Goal: Task Accomplishment & Management: Manage account settings

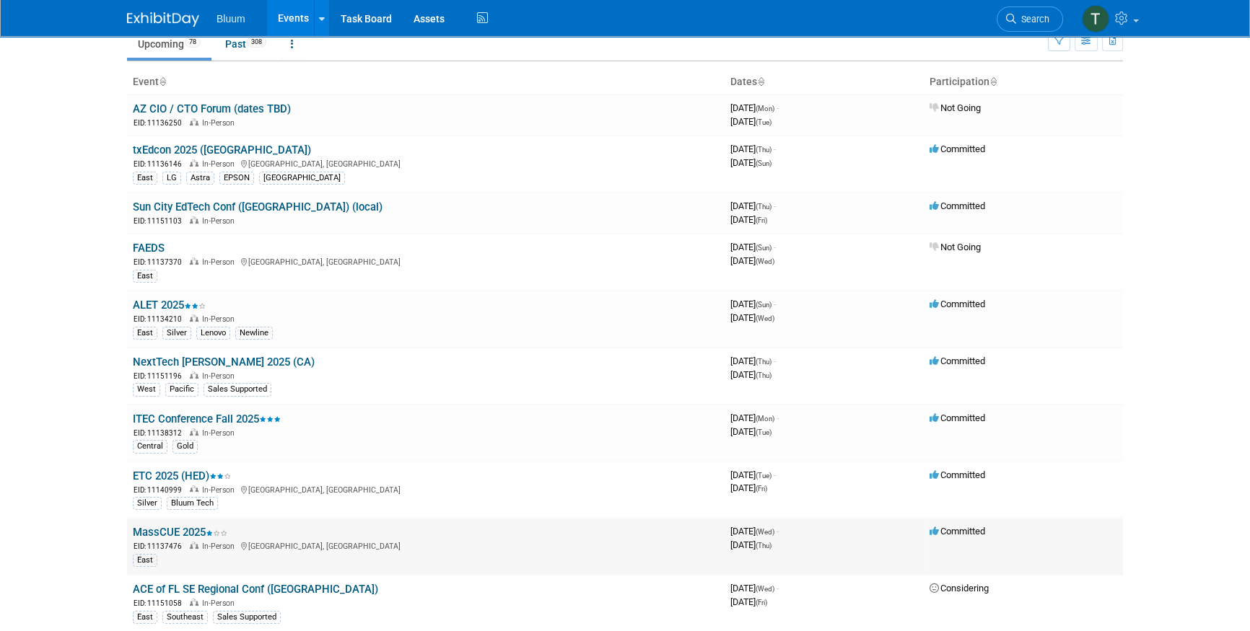
scroll to position [131, 0]
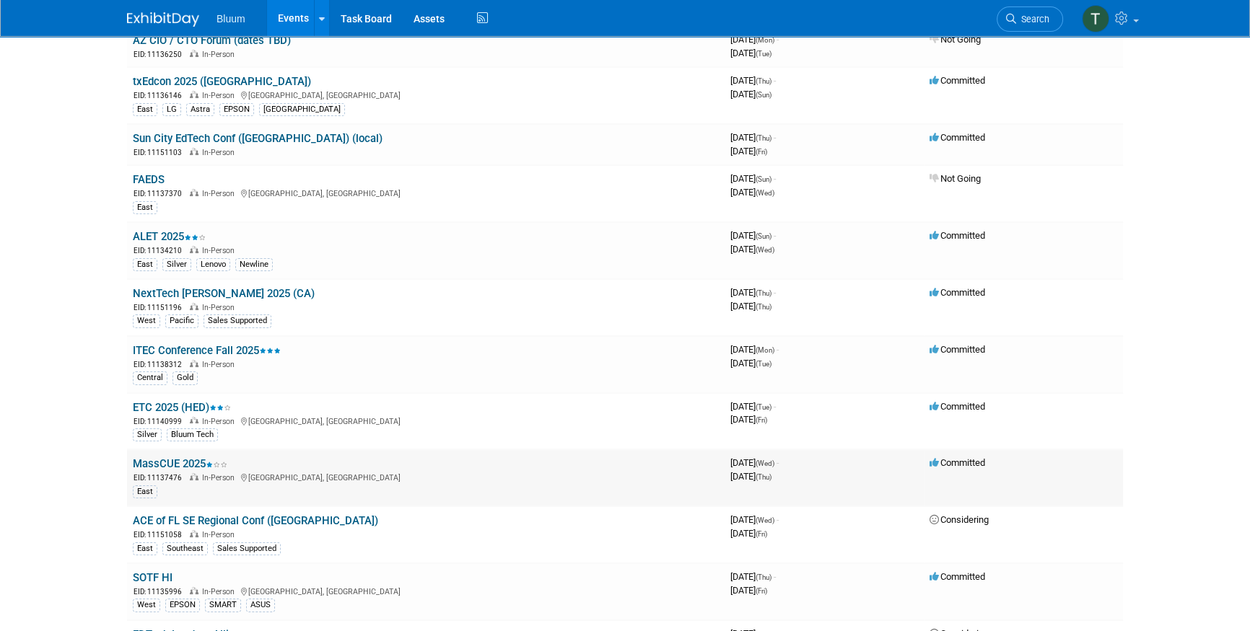
click at [162, 462] on link "MassCUE 2025" at bounding box center [180, 463] width 95 height 13
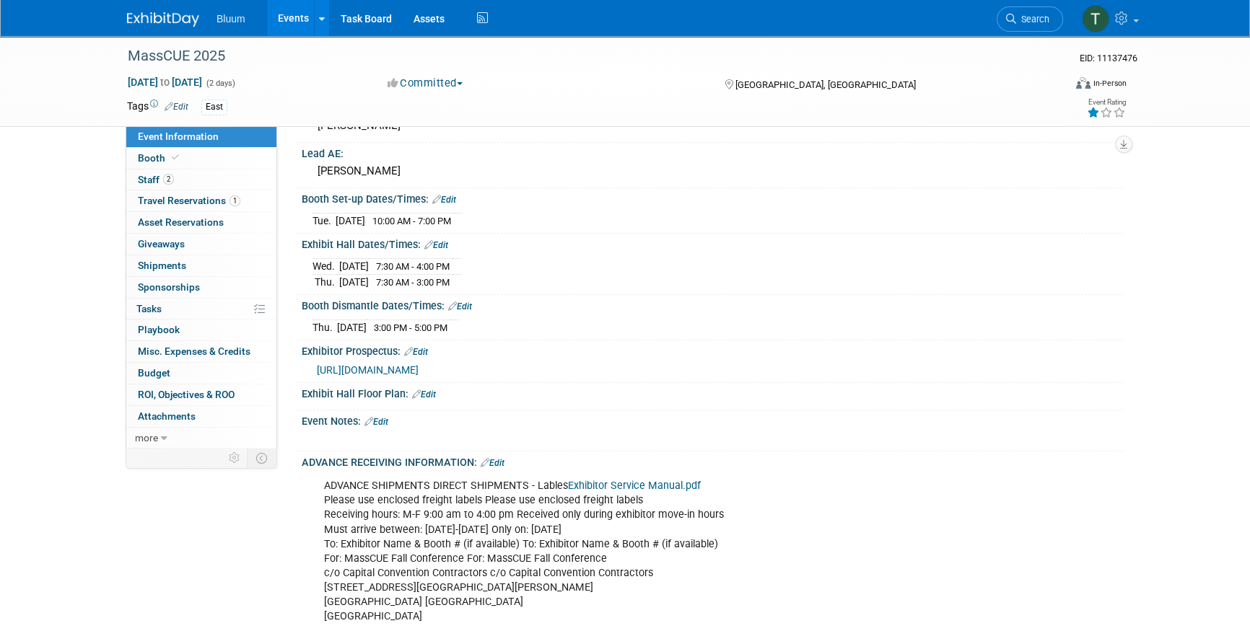
scroll to position [393, 0]
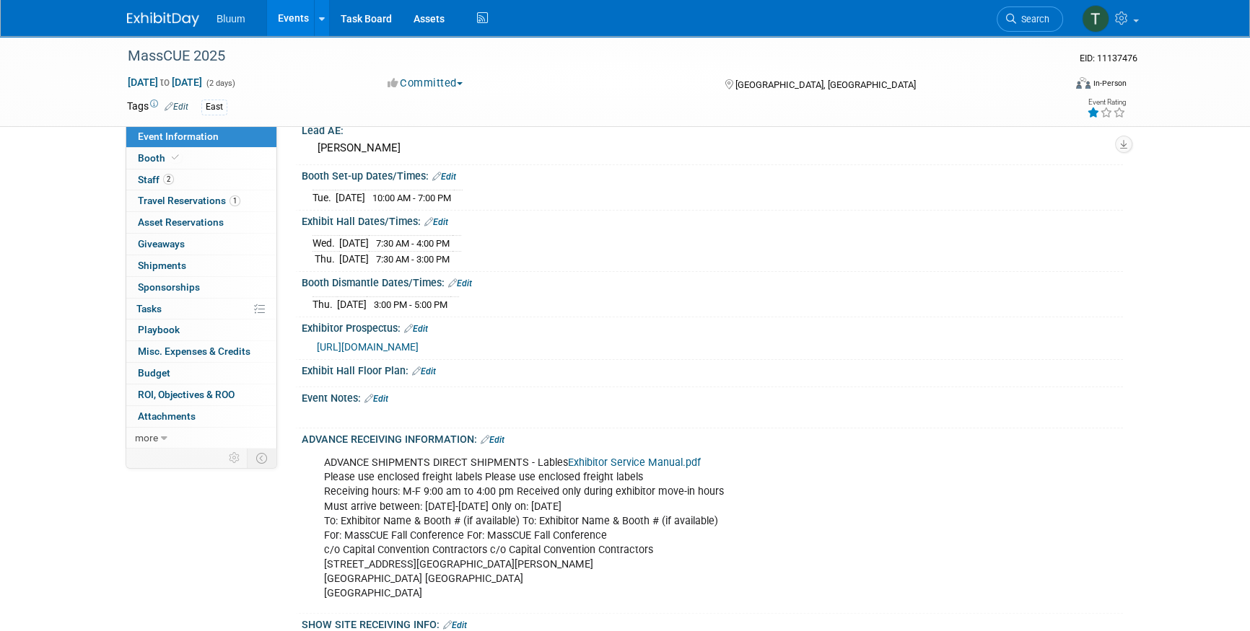
click at [466, 588] on div "ADVANCE SHIPMENTS DIRECT SHIPMENTS - Lables Exhibitor Service Manual.pdf Please…" at bounding box center [639, 528] width 650 height 159
click at [469, 574] on div "ADVANCE SHIPMENTS DIRECT SHIPMENTS - Lables Exhibitor Service Manual.pdf Please…" at bounding box center [639, 528] width 650 height 159
click at [393, 491] on div "ADVANCE SHIPMENTS DIRECT SHIPMENTS - Lables Exhibitor Service Manual.pdf Please…" at bounding box center [639, 528] width 650 height 159
click at [456, 528] on div "ADVANCE SHIPMENTS DIRECT SHIPMENTS - Lables Exhibitor Service Manual.pdf Please…" at bounding box center [639, 528] width 650 height 159
drag, startPoint x: 460, startPoint y: 530, endPoint x: 336, endPoint y: 530, distance: 124.8
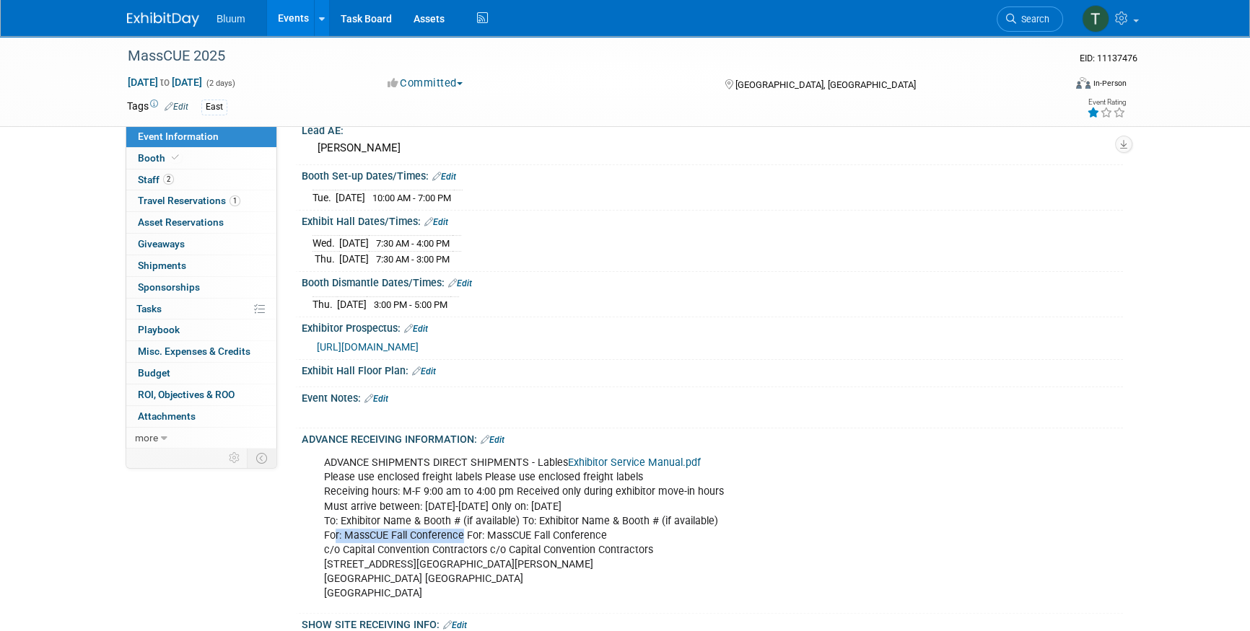
click at [336, 530] on div "ADVANCE SHIPMENTS DIRECT SHIPMENTS - Lables Exhibitor Service Manual.pdf Please…" at bounding box center [639, 528] width 650 height 159
click at [453, 526] on div "ADVANCE SHIPMENTS DIRECT SHIPMENTS - Lables Exhibitor Service Manual.pdf Please…" at bounding box center [639, 528] width 650 height 159
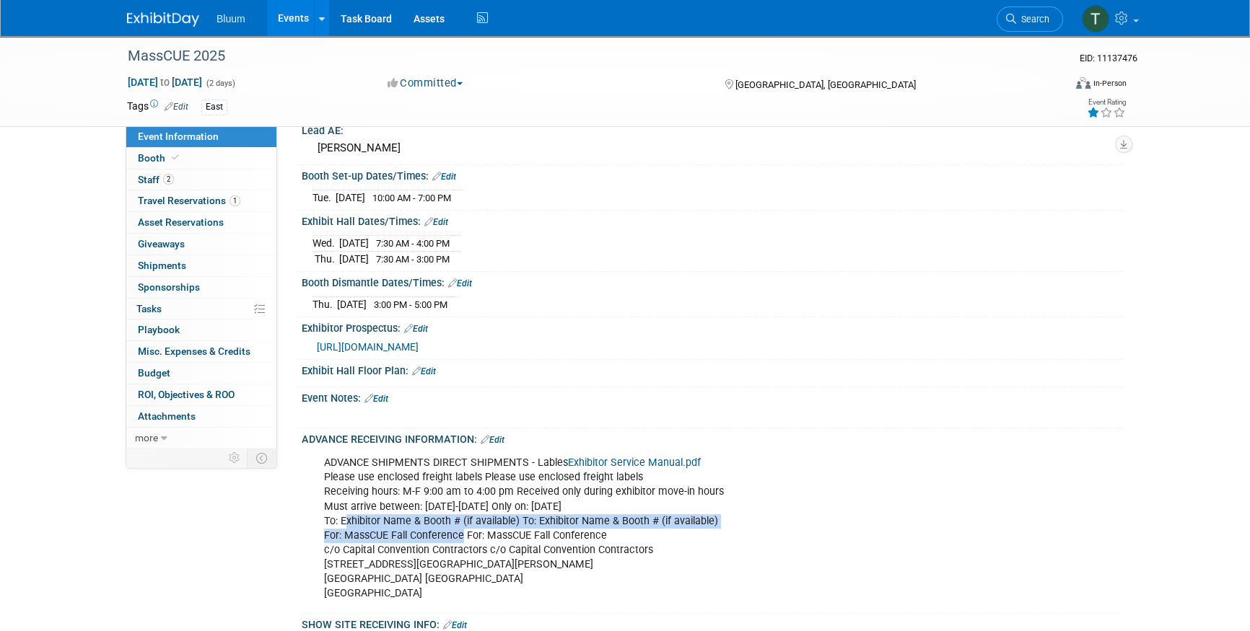
drag, startPoint x: 463, startPoint y: 527, endPoint x: 347, endPoint y: 522, distance: 115.5
click at [347, 522] on div "ADVANCE SHIPMENTS DIRECT SHIPMENTS - Lables Exhibitor Service Manual.pdf Please…" at bounding box center [639, 528] width 650 height 159
click at [385, 534] on div "ADVANCE SHIPMENTS DIRECT SHIPMENTS - Lables Exhibitor Service Manual.pdf Please…" at bounding box center [639, 528] width 650 height 159
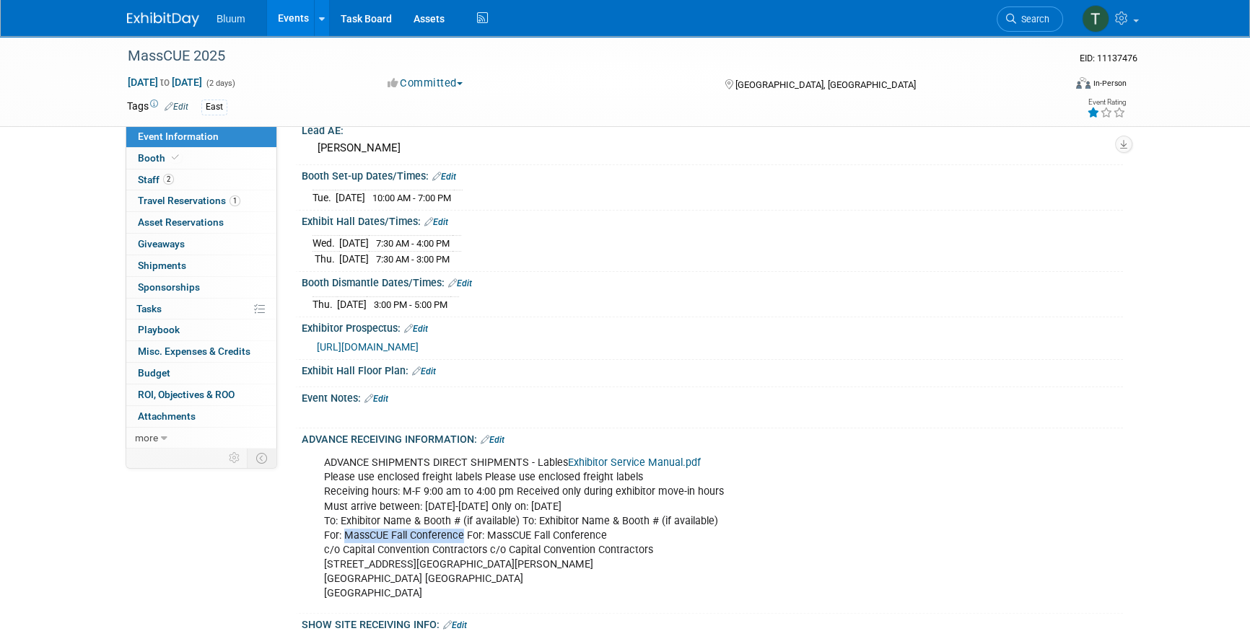
drag, startPoint x: 460, startPoint y: 529, endPoint x: 345, endPoint y: 526, distance: 114.8
click at [345, 526] on div "ADVANCE SHIPMENTS DIRECT SHIPMENTS - Lables Exhibitor Service Manual.pdf Please…" at bounding box center [639, 528] width 650 height 159
copy div "MassCUE Fall Conference"
click at [502, 541] on div "ADVANCE SHIPMENTS DIRECT SHIPMENTS - Lables Exhibitor Service Manual.pdf Please…" at bounding box center [639, 528] width 650 height 159
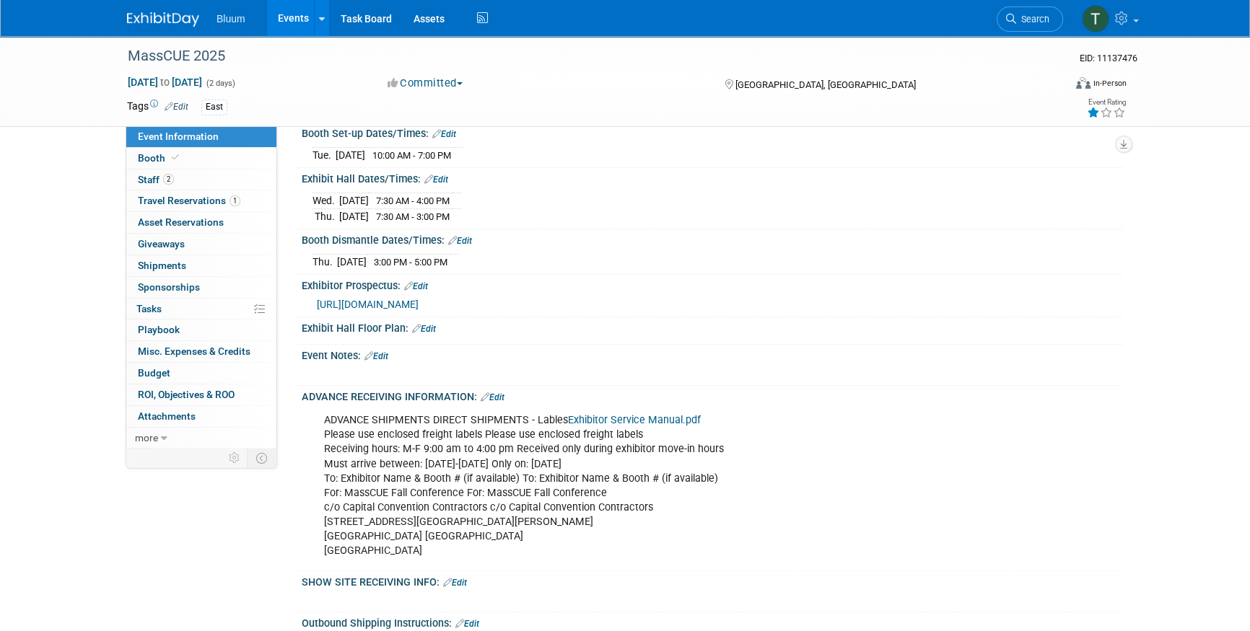
scroll to position [459, 0]
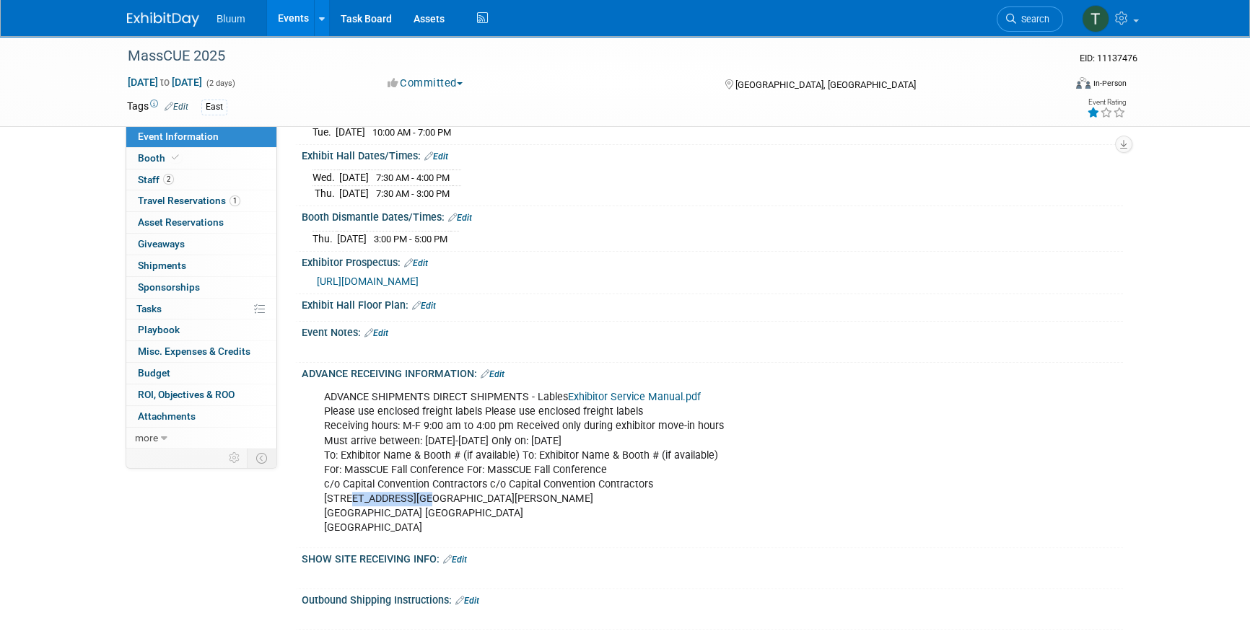
drag, startPoint x: 419, startPoint y: 489, endPoint x: 343, endPoint y: 486, distance: 75.1
click at [346, 486] on div "ADVANCE SHIPMENTS DIRECT SHIPMENTS - Lables Exhibitor Service Manual.pdf Please…" at bounding box center [639, 462] width 650 height 159
click at [458, 481] on div "ADVANCE SHIPMENTS DIRECT SHIPMENTS - Lables Exhibitor Service Manual.pdf Please…" at bounding box center [639, 462] width 650 height 159
drag, startPoint x: 483, startPoint y: 476, endPoint x: 340, endPoint y: 477, distance: 143.6
click at [340, 477] on div "ADVANCE SHIPMENTS DIRECT SHIPMENTS - Lables Exhibitor Service Manual.pdf Please…" at bounding box center [639, 462] width 650 height 159
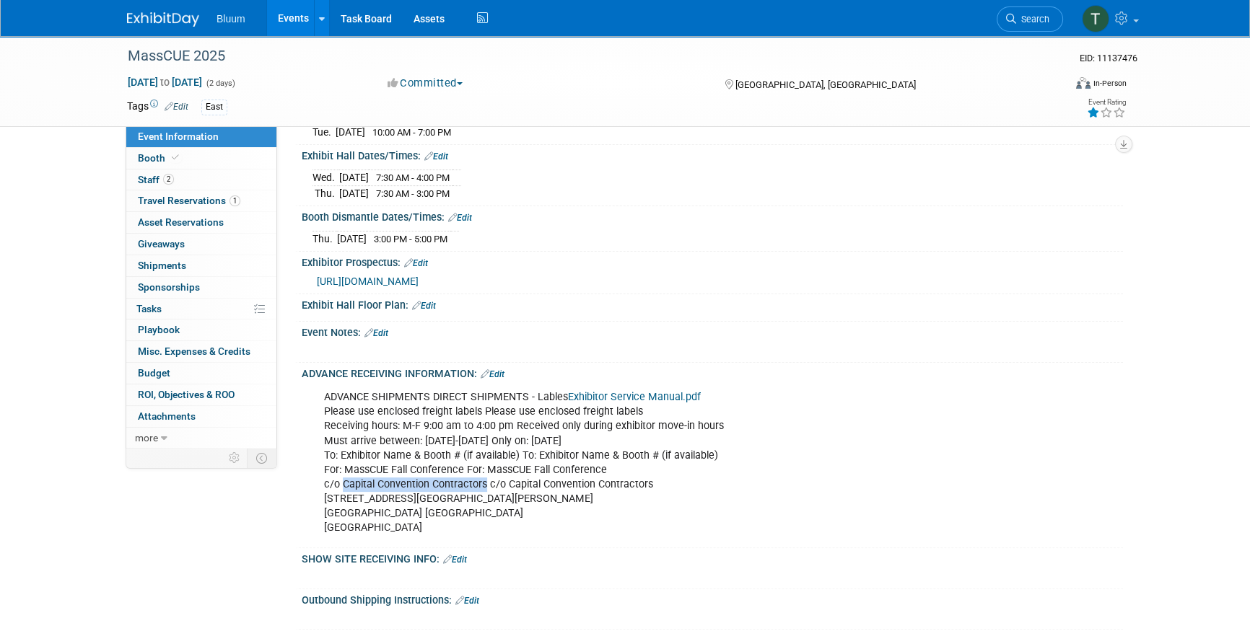
copy div "Capital Convention Contractors"
click at [448, 548] on div "SHOW SITE RECEIVING INFO: Edit" at bounding box center [712, 557] width 821 height 19
drag, startPoint x: 416, startPoint y: 490, endPoint x: 317, endPoint y: 488, distance: 98.9
click at [317, 488] on div "ADVANCE SHIPMENTS DIRECT SHIPMENTS - Lables Exhibitor Service Manual.pdf Please…" at bounding box center [639, 462] width 650 height 159
copy div "153 Northboro Road"
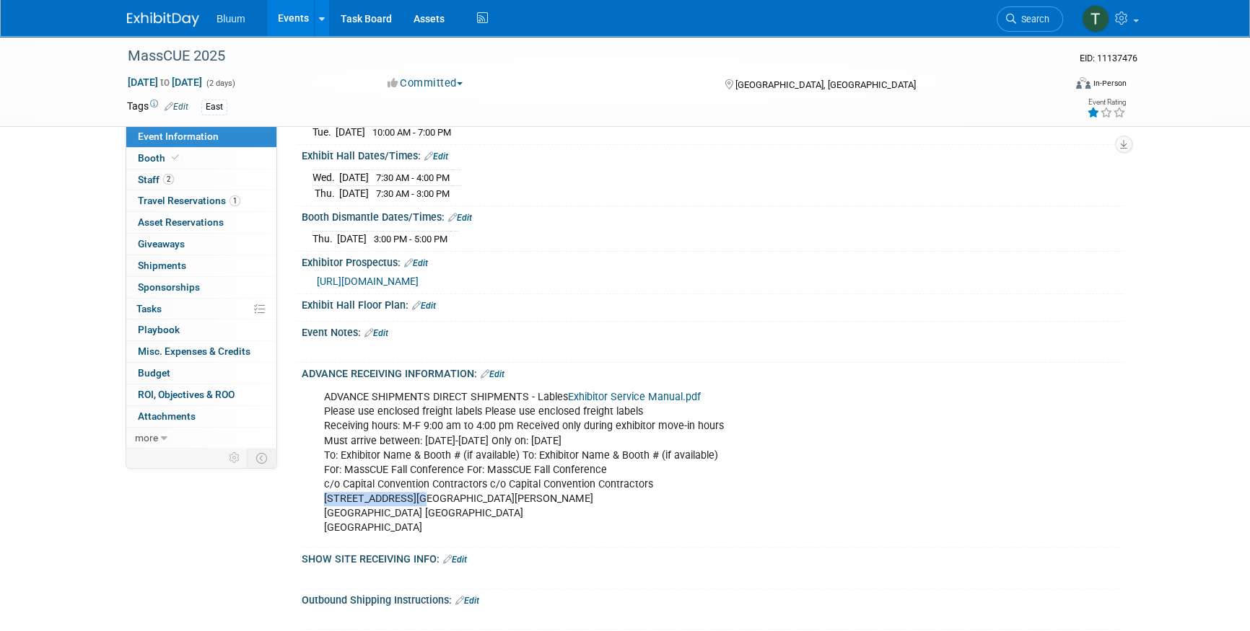
click at [456, 506] on div "ADVANCE SHIPMENTS DIRECT SHIPMENTS - Lables Exhibitor Service Manual.pdf Please…" at bounding box center [639, 462] width 650 height 159
drag, startPoint x: 455, startPoint y: 492, endPoint x: 441, endPoint y: 492, distance: 14.4
click at [441, 492] on div "ADVANCE SHIPMENTS DIRECT SHIPMENTS - Lables Exhibitor Service Manual.pdf Please…" at bounding box center [639, 462] width 650 height 159
click at [355, 424] on div "ADVANCE SHIPMENTS DIRECT SHIPMENTS - Lables Exhibitor Service Manual.pdf Please…" at bounding box center [639, 462] width 650 height 159
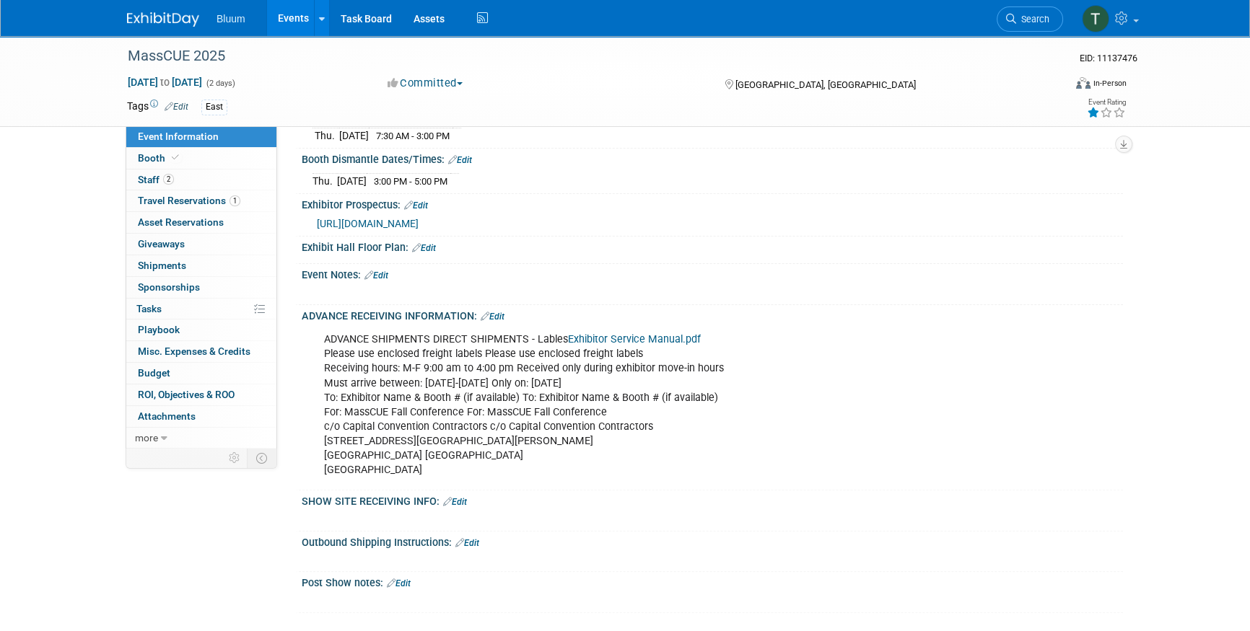
scroll to position [516, 0]
click at [172, 186] on link "2 Staff 2" at bounding box center [201, 180] width 150 height 21
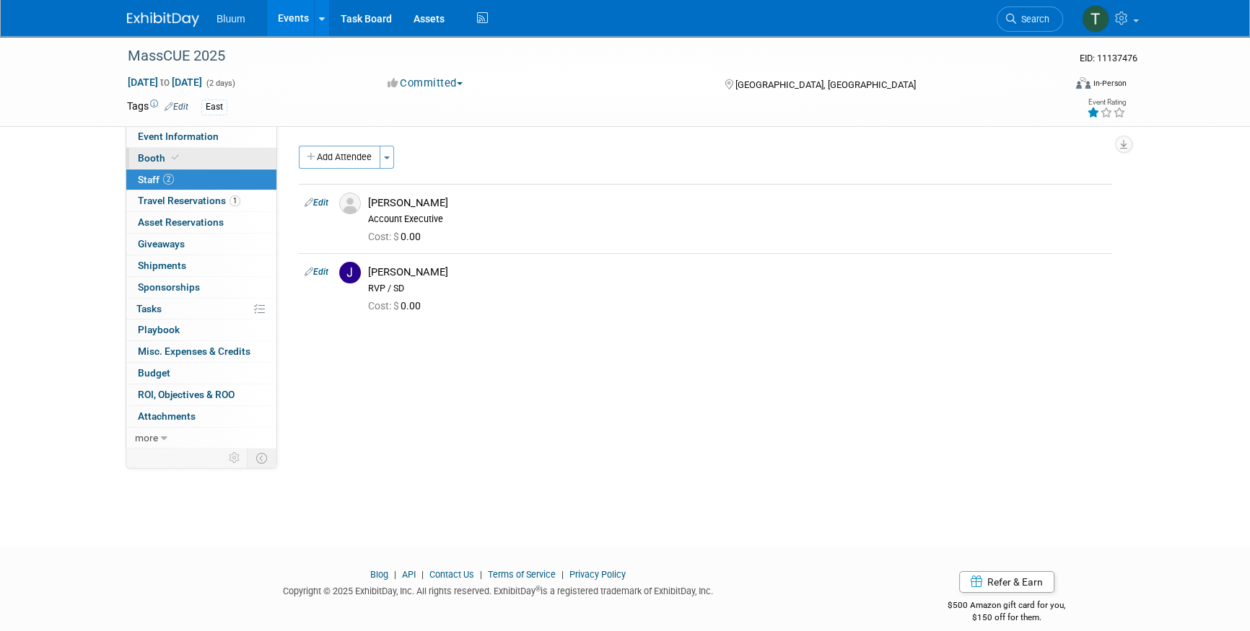
click at [178, 153] on span at bounding box center [175, 157] width 13 height 11
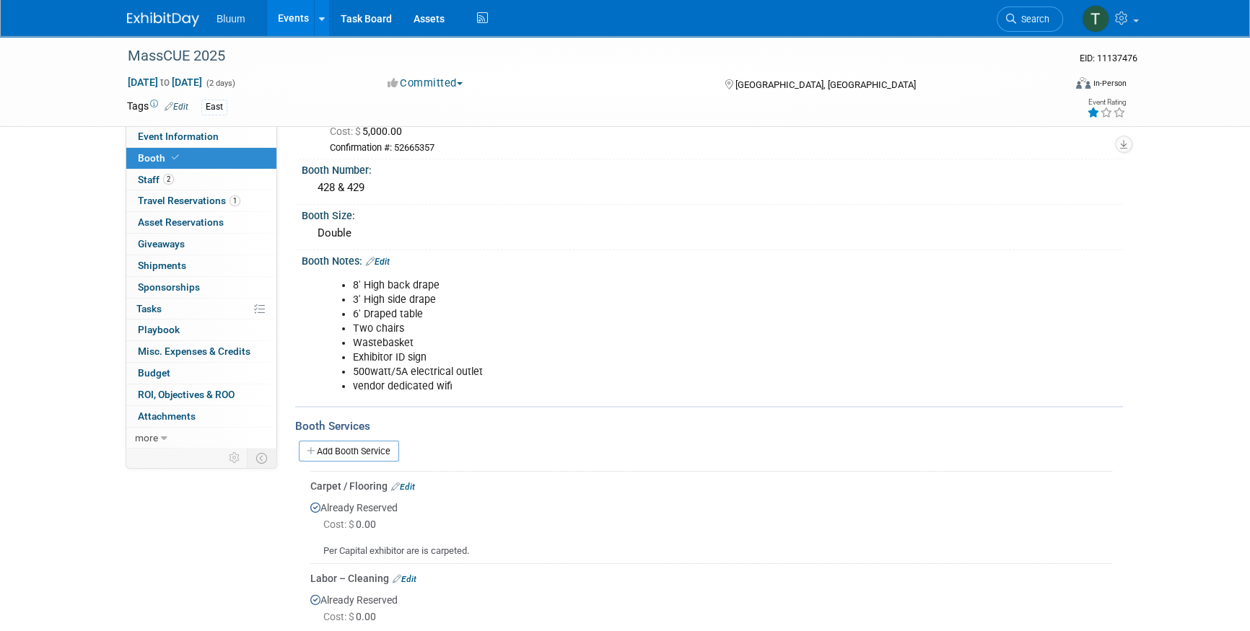
scroll to position [22, 0]
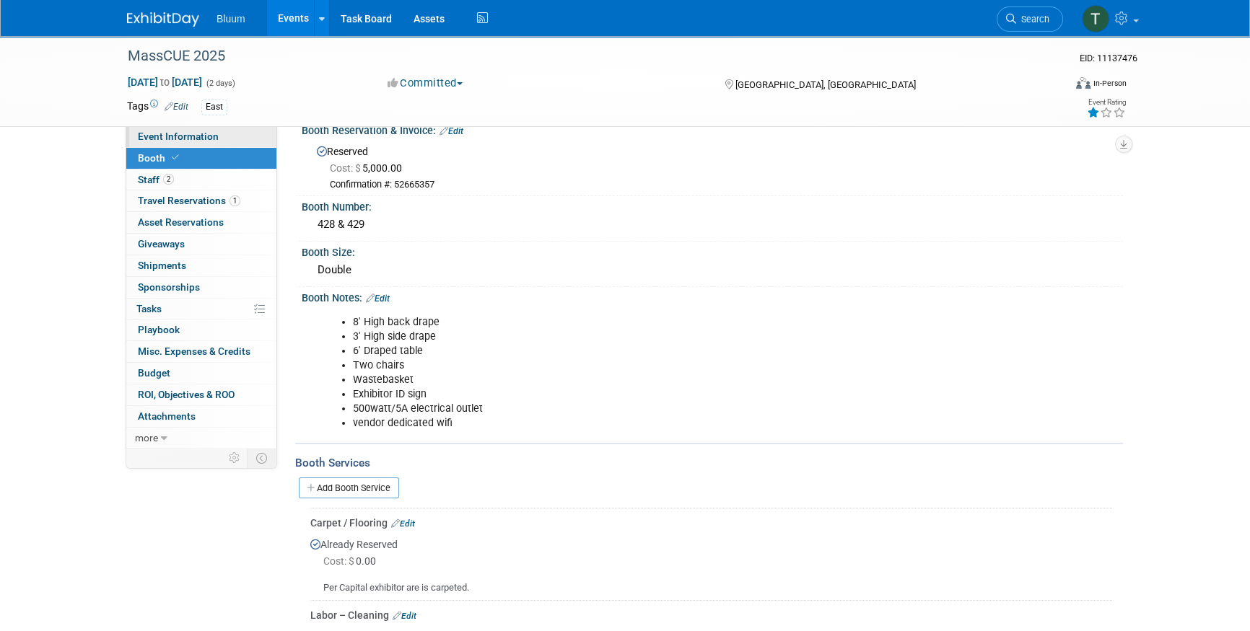
click at [167, 141] on span "Event Information" at bounding box center [178, 137] width 81 height 12
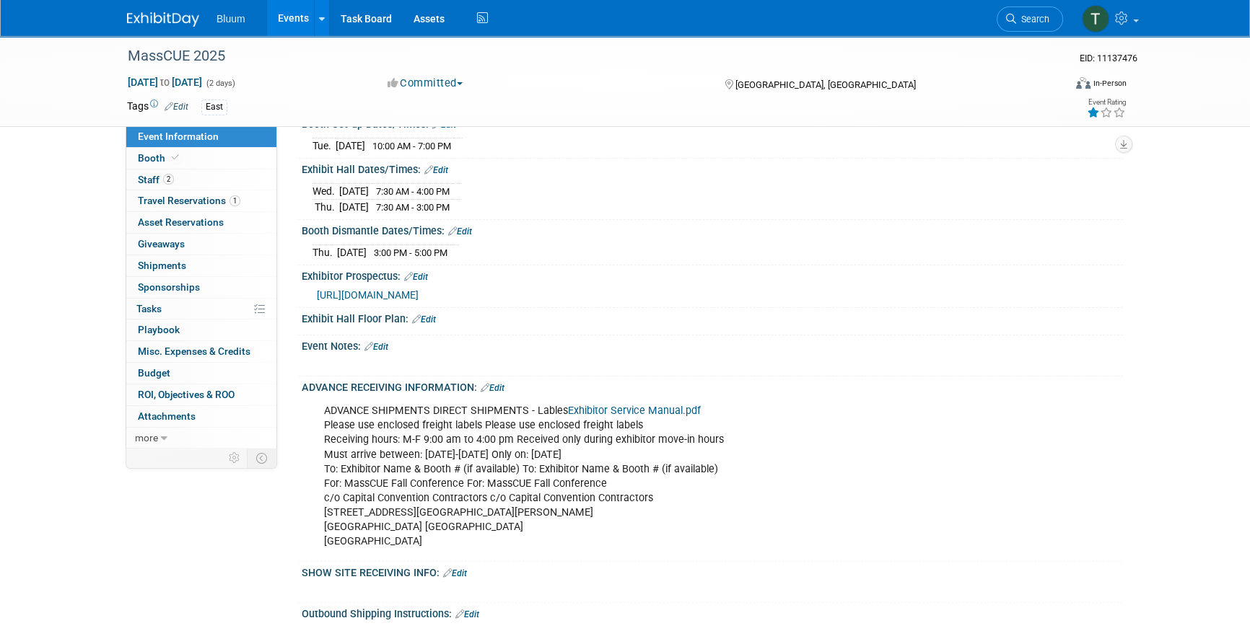
scroll to position [525, 0]
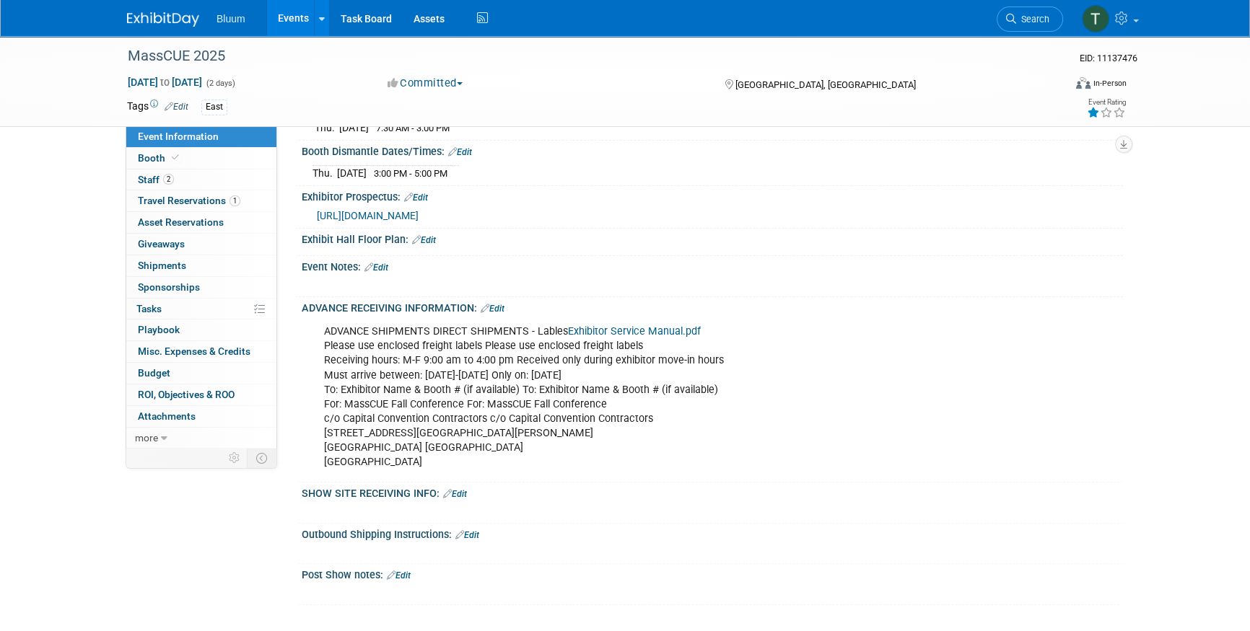
click at [380, 402] on div "ADVANCE SHIPMENTS DIRECT SHIPMENTS - Lables Exhibitor Service Manual.pdf Please…" at bounding box center [639, 397] width 650 height 159
click at [503, 304] on link "Edit" at bounding box center [493, 309] width 24 height 10
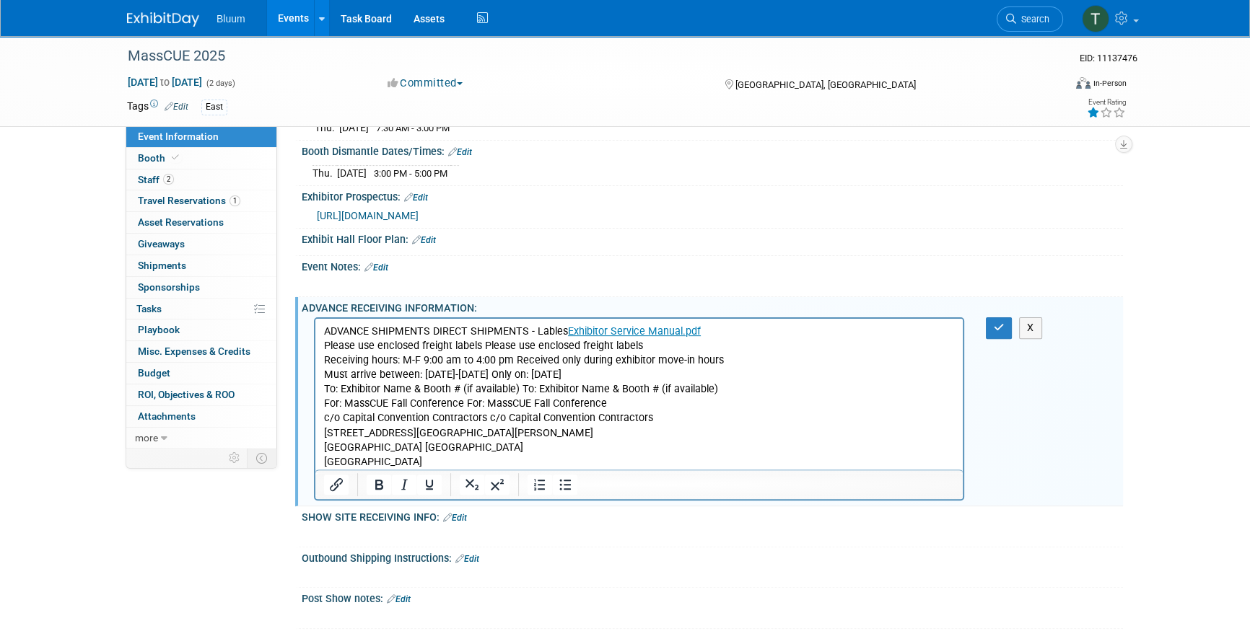
scroll to position [0, 0]
click at [499, 361] on p "ADVANCE SHIPMENTS DIRECT SHIPMENTS - Lables Exhibitor Service Manual.pdf Please…" at bounding box center [639, 397] width 631 height 145
drag, startPoint x: 595, startPoint y: 372, endPoint x: 753, endPoint y: 372, distance: 158.0
click at [753, 372] on p "ADVANCE SHIPMENTS DIRECT SHIPMENTS - Lables Exhibitor Service Manual.pdf Please…" at bounding box center [639, 397] width 631 height 145
drag, startPoint x: 722, startPoint y: 360, endPoint x: 515, endPoint y: 362, distance: 206.4
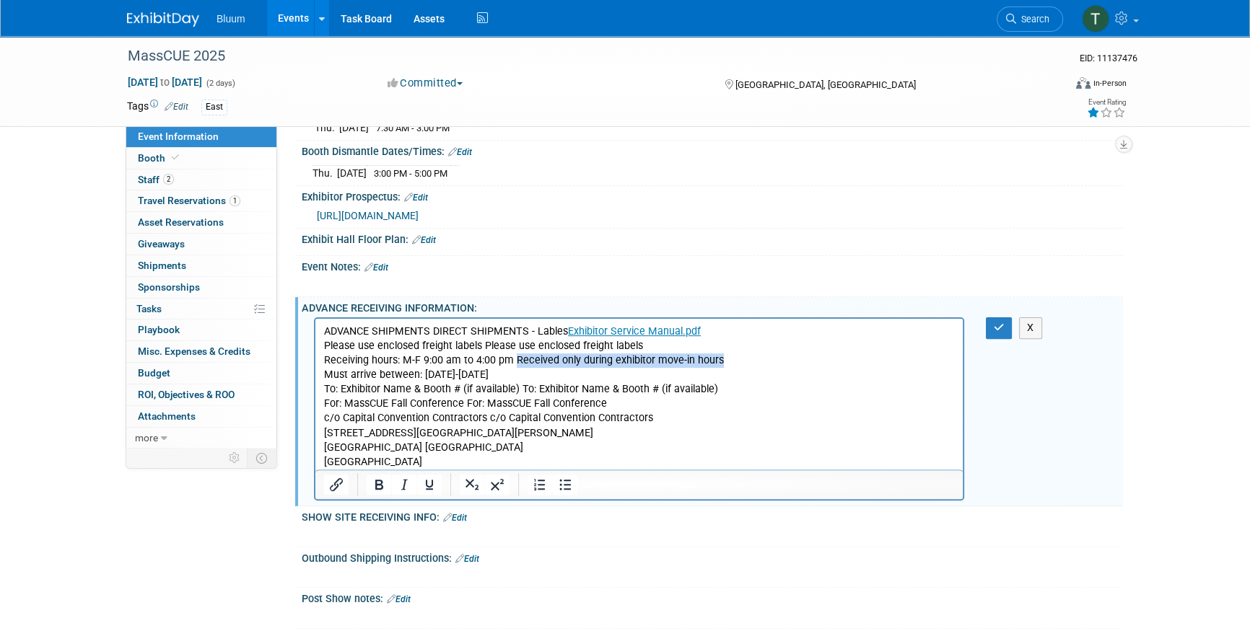
click at [515, 362] on p "ADVANCE SHIPMENTS DIRECT SHIPMENTS - Lables Exhibitor Service Manual.pdf Please…" at bounding box center [639, 397] width 631 height 145
drag, startPoint x: 748, startPoint y: 393, endPoint x: 521, endPoint y: 385, distance: 226.7
click at [521, 385] on p "ADVANCE SHIPMENTS DIRECT SHIPMENTS - Lables Exhibitor Service Manual.pdf Please…" at bounding box center [639, 397] width 631 height 145
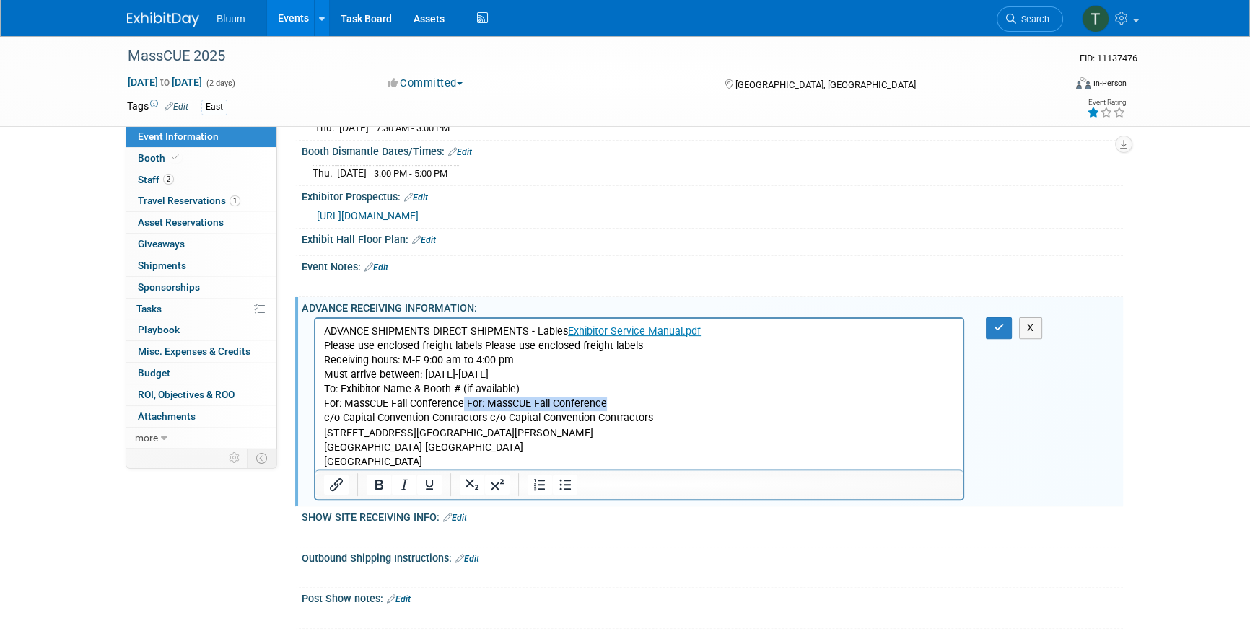
drag, startPoint x: 613, startPoint y: 403, endPoint x: 461, endPoint y: 403, distance: 151.5
click at [461, 403] on p "ADVANCE SHIPMENTS DIRECT SHIPMENTS - Lables Exhibitor Service Manual.pdf Please…" at bounding box center [639, 397] width 631 height 145
drag, startPoint x: 662, startPoint y: 416, endPoint x: 489, endPoint y: 415, distance: 173.2
click at [489, 415] on p "ADVANCE SHIPMENTS DIRECT SHIPMENTS - Lables Exhibitor Service Manual.pdf Please…" at bounding box center [639, 397] width 631 height 145
drag, startPoint x: 540, startPoint y: 428, endPoint x: 460, endPoint y: 434, distance: 79.6
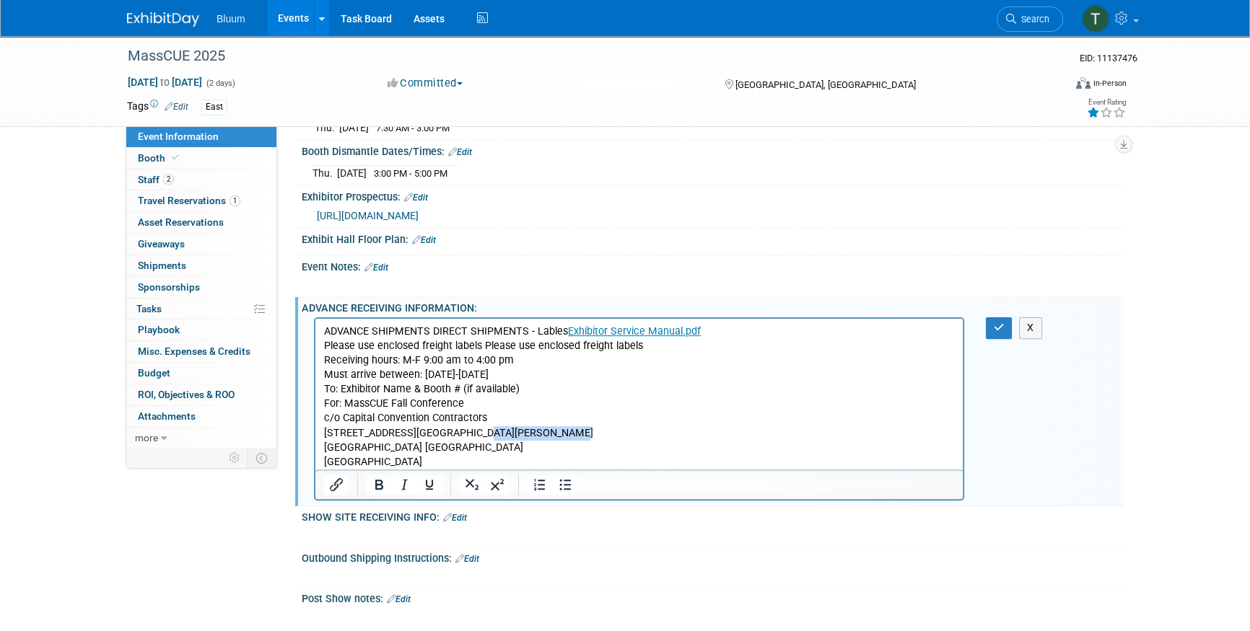
click at [460, 434] on p "ADVANCE SHIPMENTS DIRECT SHIPMENTS - Lables Exhibitor Service Manual.pdf Please…" at bounding box center [639, 397] width 631 height 145
drag, startPoint x: 533, startPoint y: 448, endPoint x: 439, endPoint y: 451, distance: 93.9
click at [439, 451] on p "ADVANCE SHIPMENTS DIRECT SHIPMENTS - Lables Exhibitor Service Manual.pdf Please…" at bounding box center [639, 397] width 631 height 145
drag, startPoint x: 433, startPoint y: 463, endPoint x: 280, endPoint y: 464, distance: 153.0
click at [315, 464] on html "ADVANCE SHIPMENTS DIRECT SHIPMENTS - Lables Exhibitor Service Manual.pdf Please…" at bounding box center [638, 394] width 647 height 151
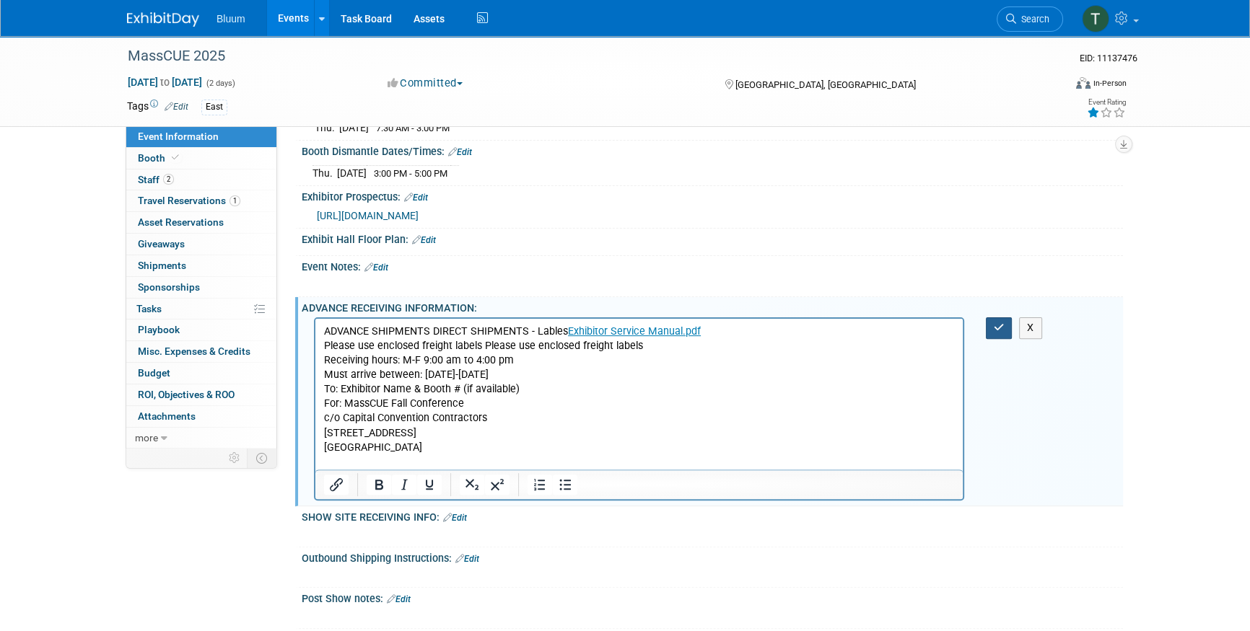
click at [994, 323] on icon "button" at bounding box center [999, 328] width 11 height 10
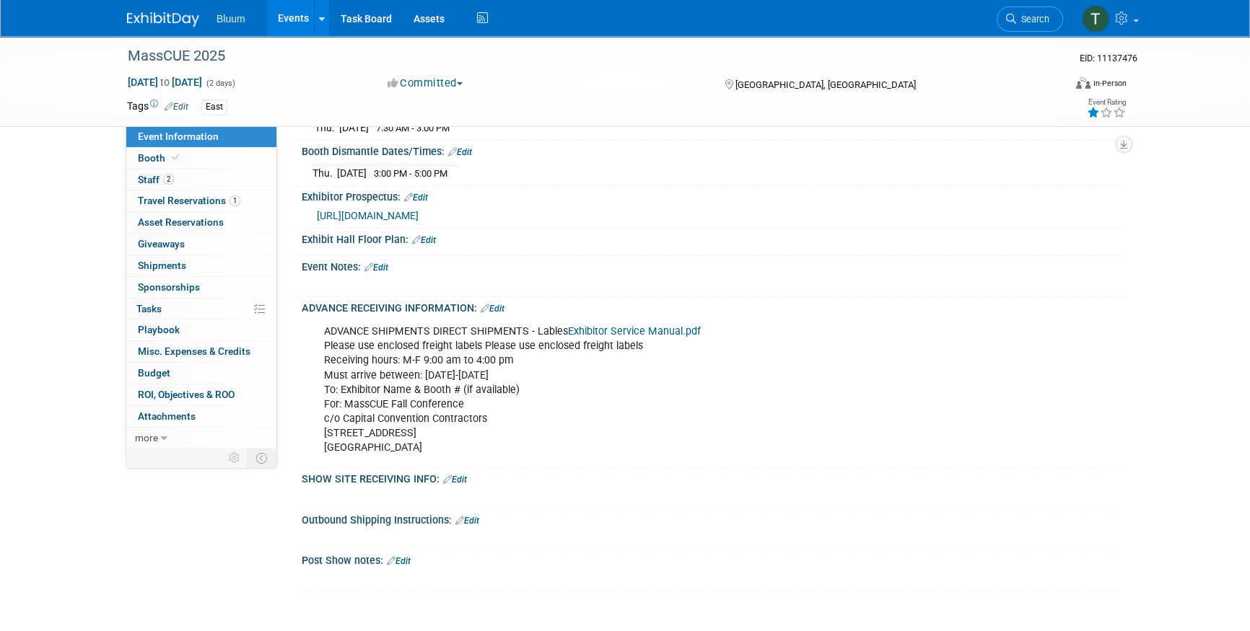
click at [434, 404] on div "ADVANCE SHIPMENTS DIRECT SHIPMENTS - Lables Exhibitor Service Manual.pdf Please…" at bounding box center [639, 390] width 650 height 145
click at [448, 428] on div "ADVANCE SHIPMENTS DIRECT SHIPMENTS - Lables Exhibitor Service Manual.pdf Please…" at bounding box center [639, 390] width 650 height 145
click at [442, 443] on div "ADVANCE SHIPMENTS DIRECT SHIPMENTS - Lables Exhibitor Service Manual.pdf Please…" at bounding box center [639, 390] width 650 height 145
drag, startPoint x: 439, startPoint y: 440, endPoint x: 313, endPoint y: 382, distance: 138.2
click at [314, 382] on div "ADVANCE SHIPMENTS DIRECT SHIPMENTS - Lables Exhibitor Service Manual.pdf Please…" at bounding box center [639, 390] width 650 height 145
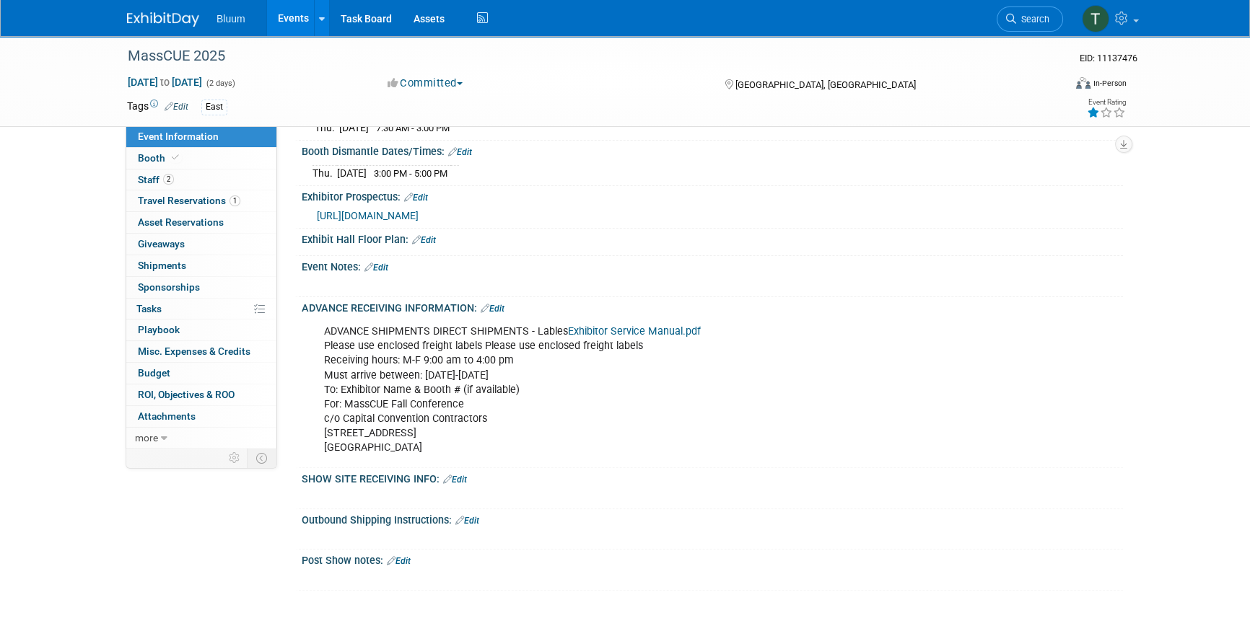
click at [451, 439] on div "ADVANCE SHIPMENTS DIRECT SHIPMENTS - Lables Exhibitor Service Manual.pdf Please…" at bounding box center [639, 390] width 650 height 145
drag, startPoint x: 438, startPoint y: 442, endPoint x: 319, endPoint y: 369, distance: 140.0
click at [319, 369] on div "ADVANCE SHIPMENTS DIRECT SHIPMENTS - Lables Exhibitor Service Manual.pdf Please…" at bounding box center [639, 390] width 650 height 145
copy div "Must arrive between: September 15, 2025-October 8, 2025 To: Exhibitor Name & Bo…"
click at [459, 489] on div at bounding box center [639, 496] width 650 height 14
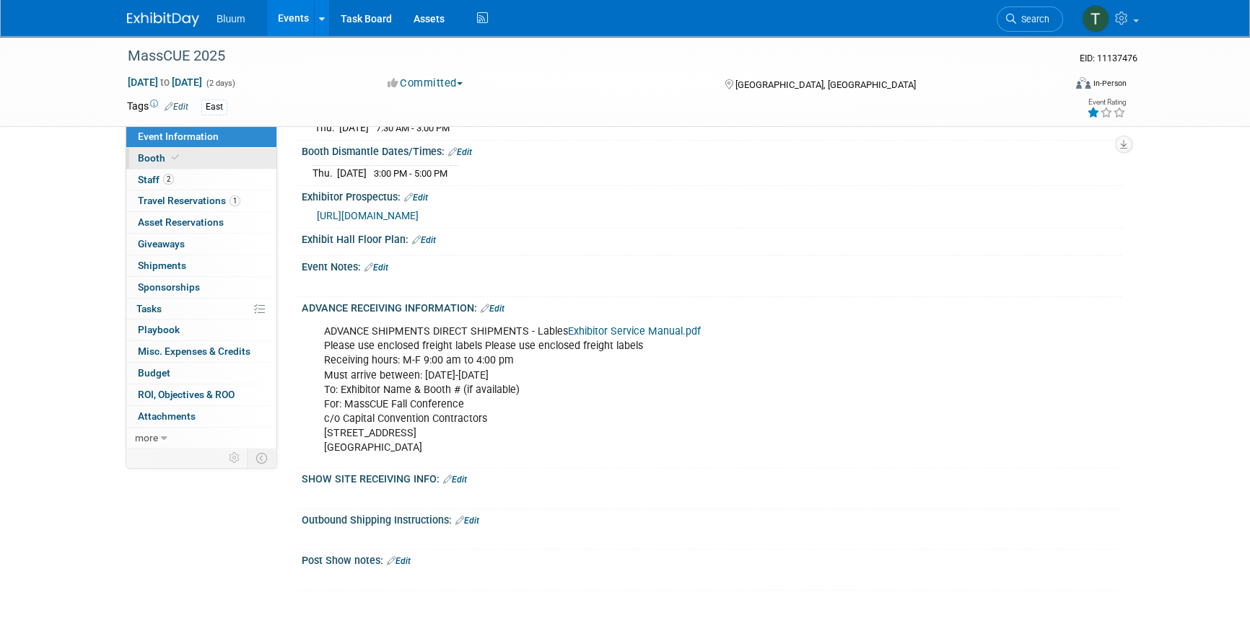
click at [175, 157] on icon at bounding box center [175, 158] width 7 height 8
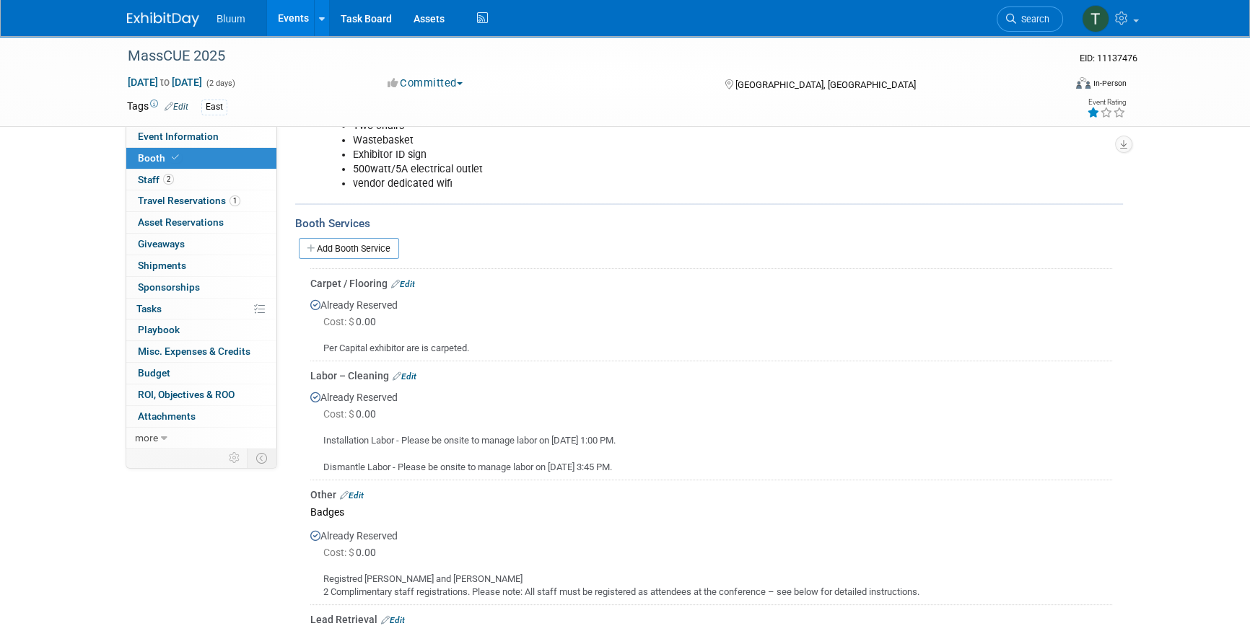
scroll to position [196, 0]
